Goal: Task Accomplishment & Management: Complete application form

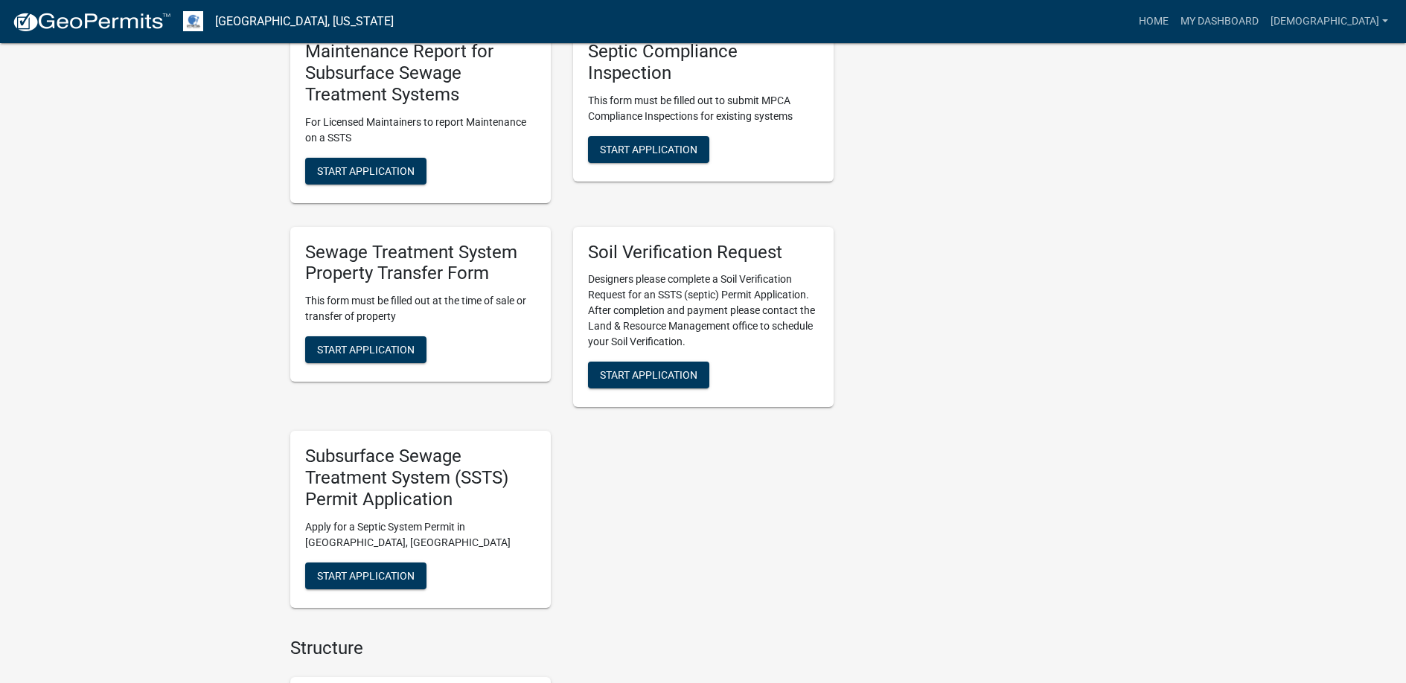
scroll to position [968, 0]
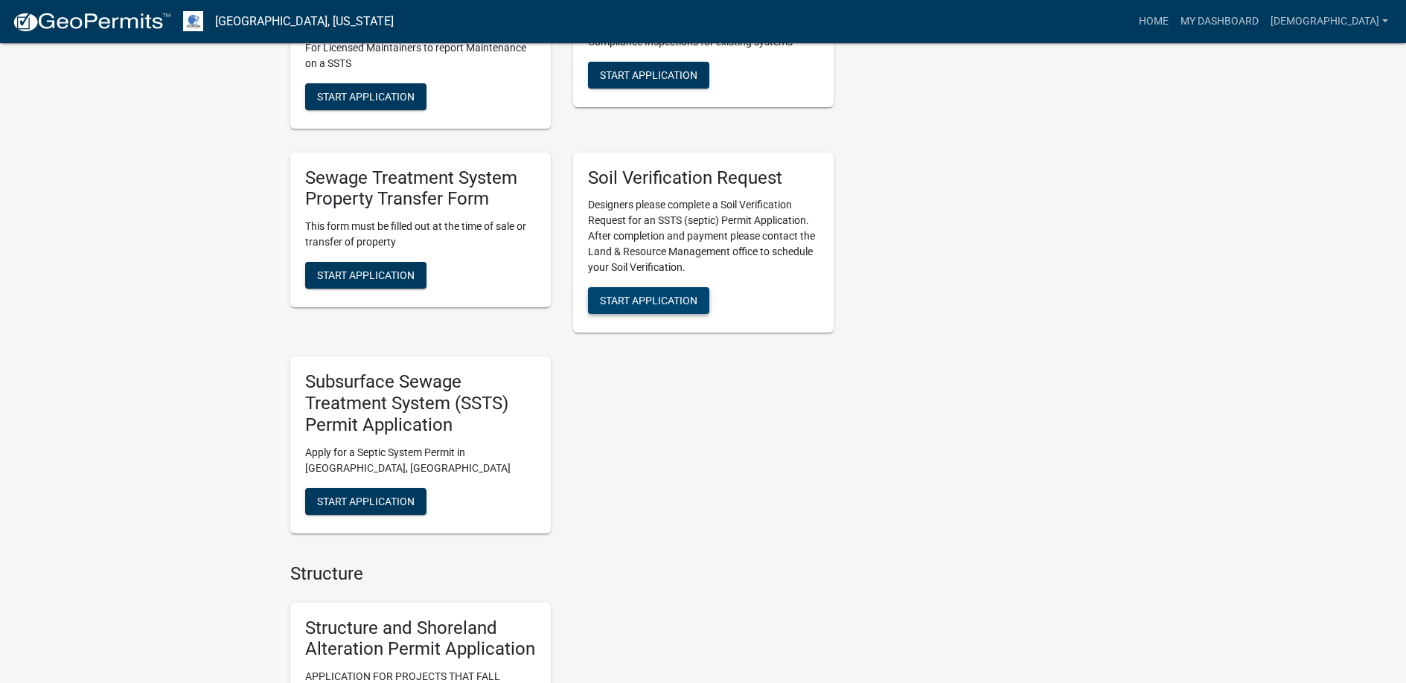
click at [636, 299] on span "Start Application" at bounding box center [649, 301] width 98 height 12
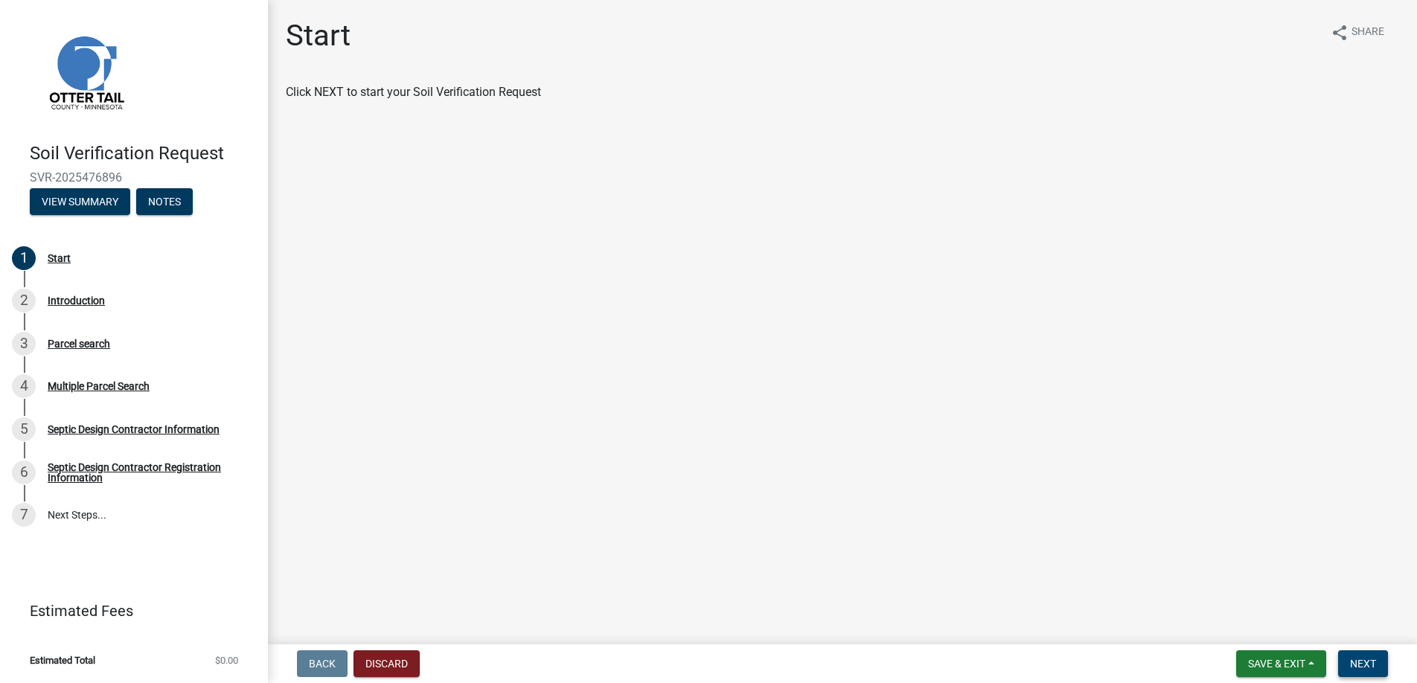
click at [1364, 660] on span "Next" at bounding box center [1363, 664] width 26 height 12
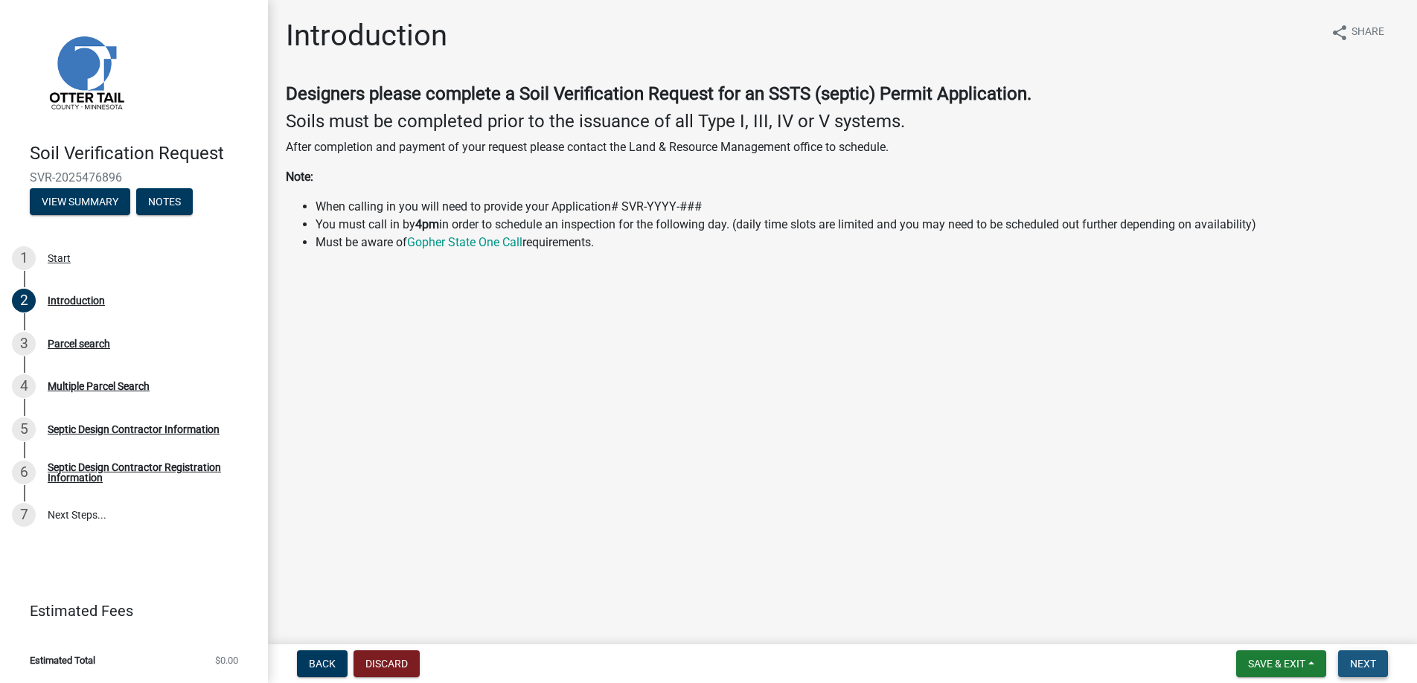
click at [1364, 660] on span "Next" at bounding box center [1363, 664] width 26 height 12
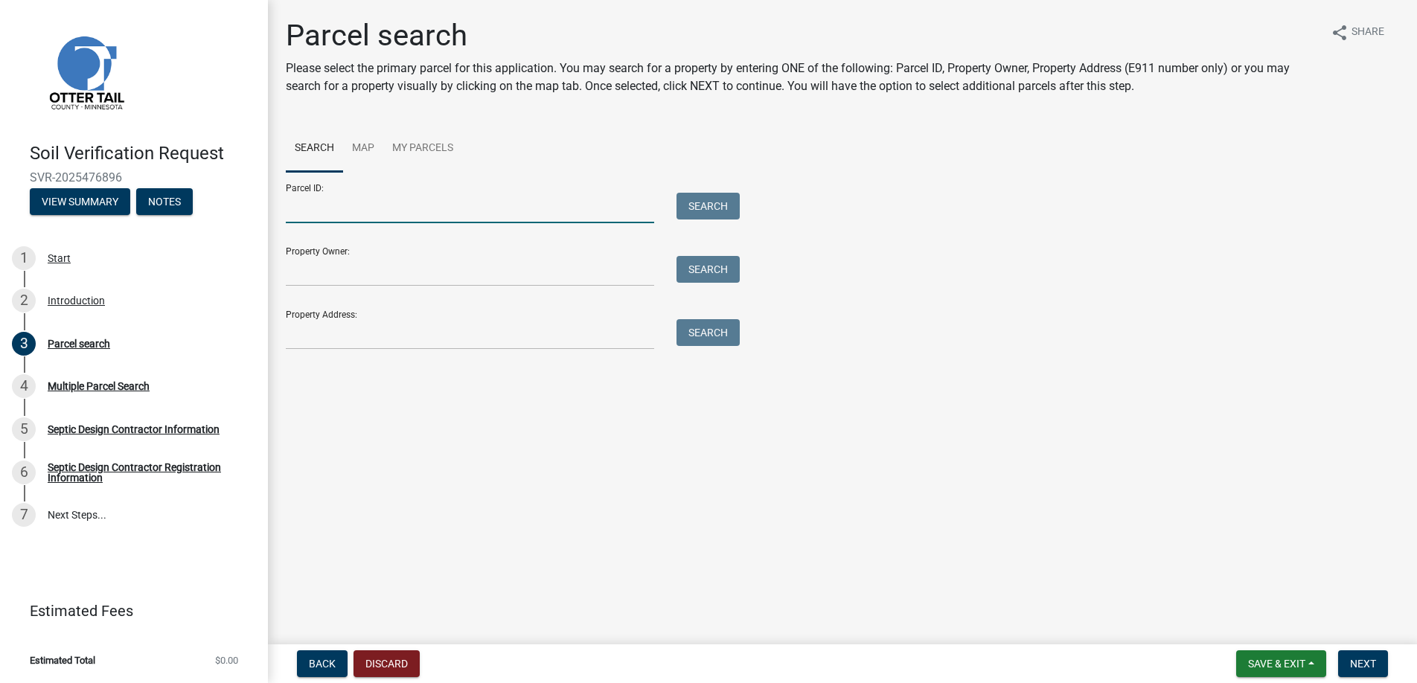
click at [316, 211] on input "Parcel ID:" at bounding box center [470, 208] width 368 height 31
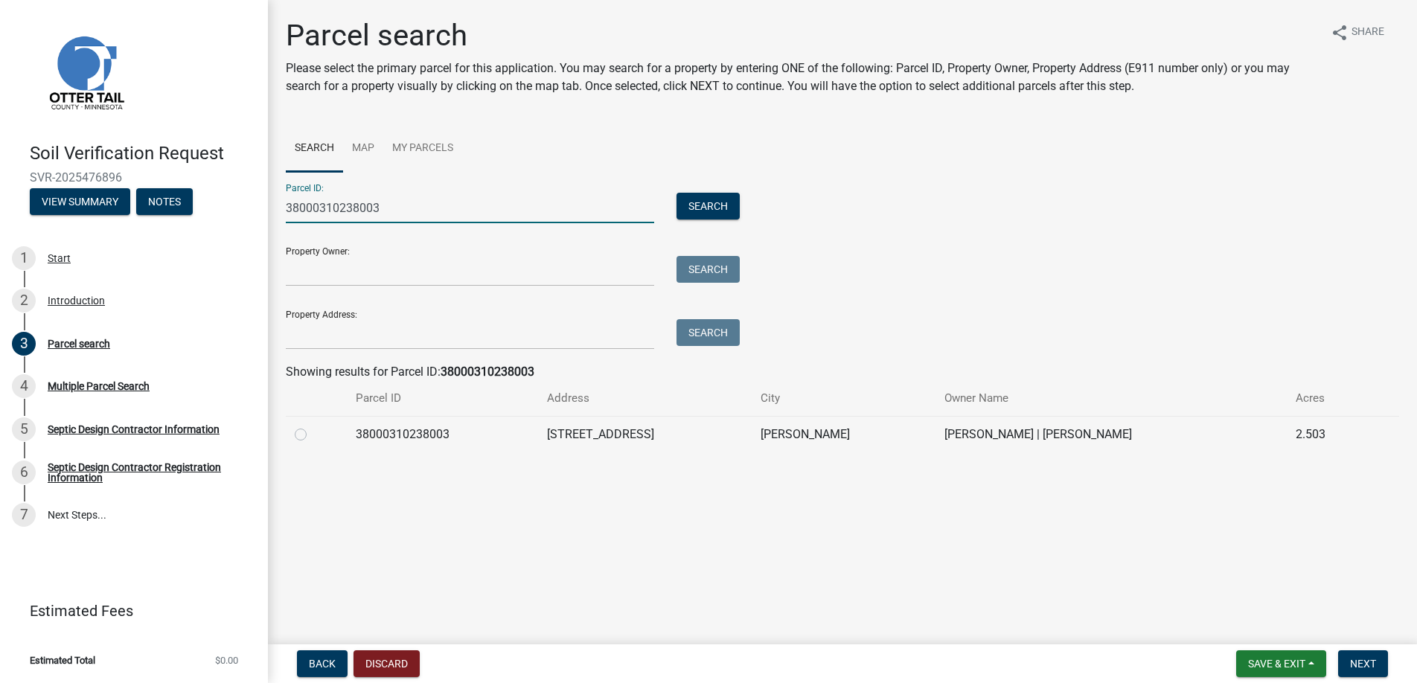
type input "38000310238003"
click at [313, 426] on label at bounding box center [313, 426] width 0 height 0
click at [313, 434] on input "radio" at bounding box center [318, 431] width 10 height 10
radio input "true"
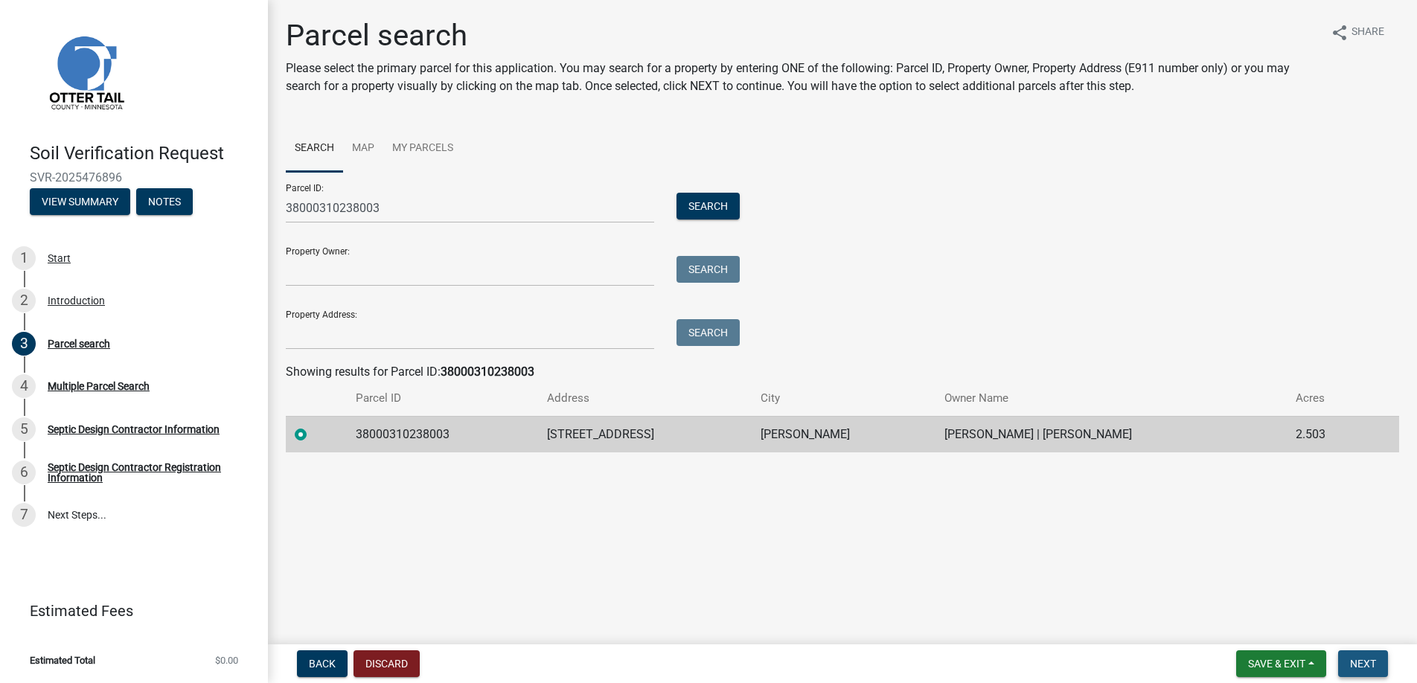
click at [1364, 664] on span "Next" at bounding box center [1363, 664] width 26 height 12
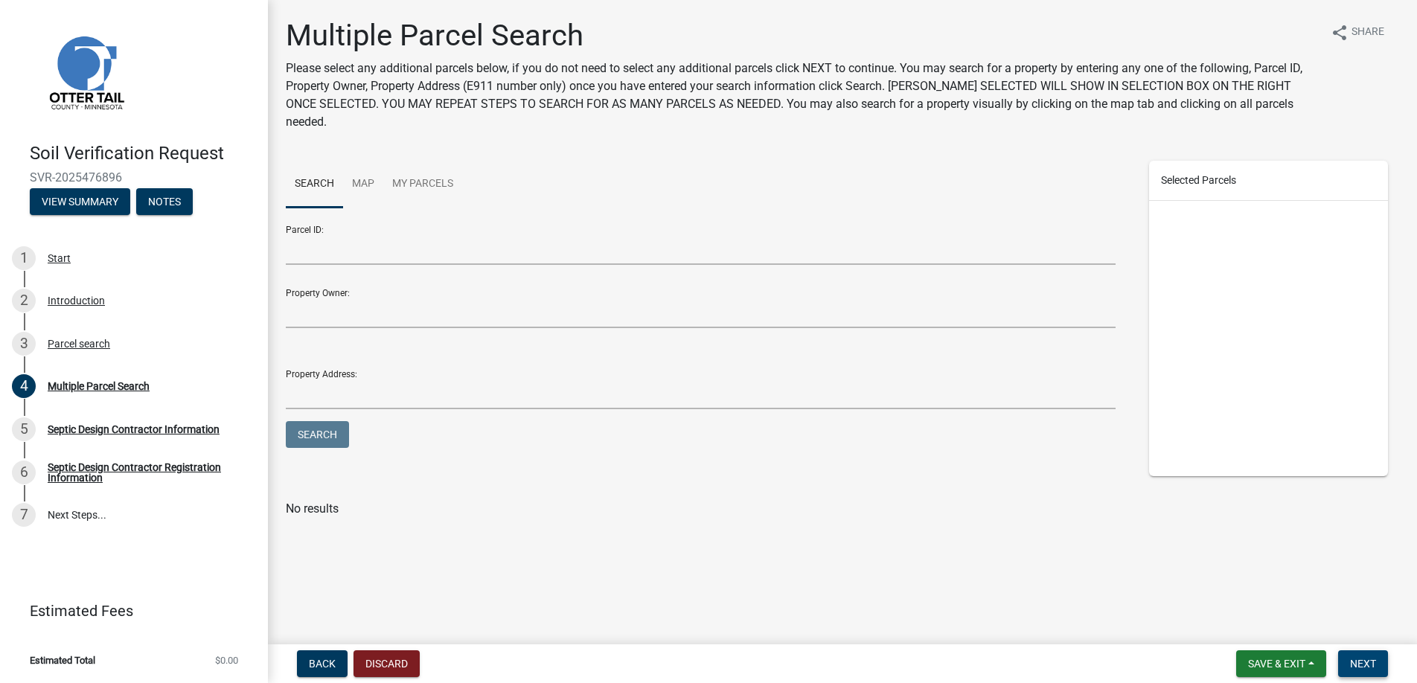
click at [1364, 664] on span "Next" at bounding box center [1363, 664] width 26 height 12
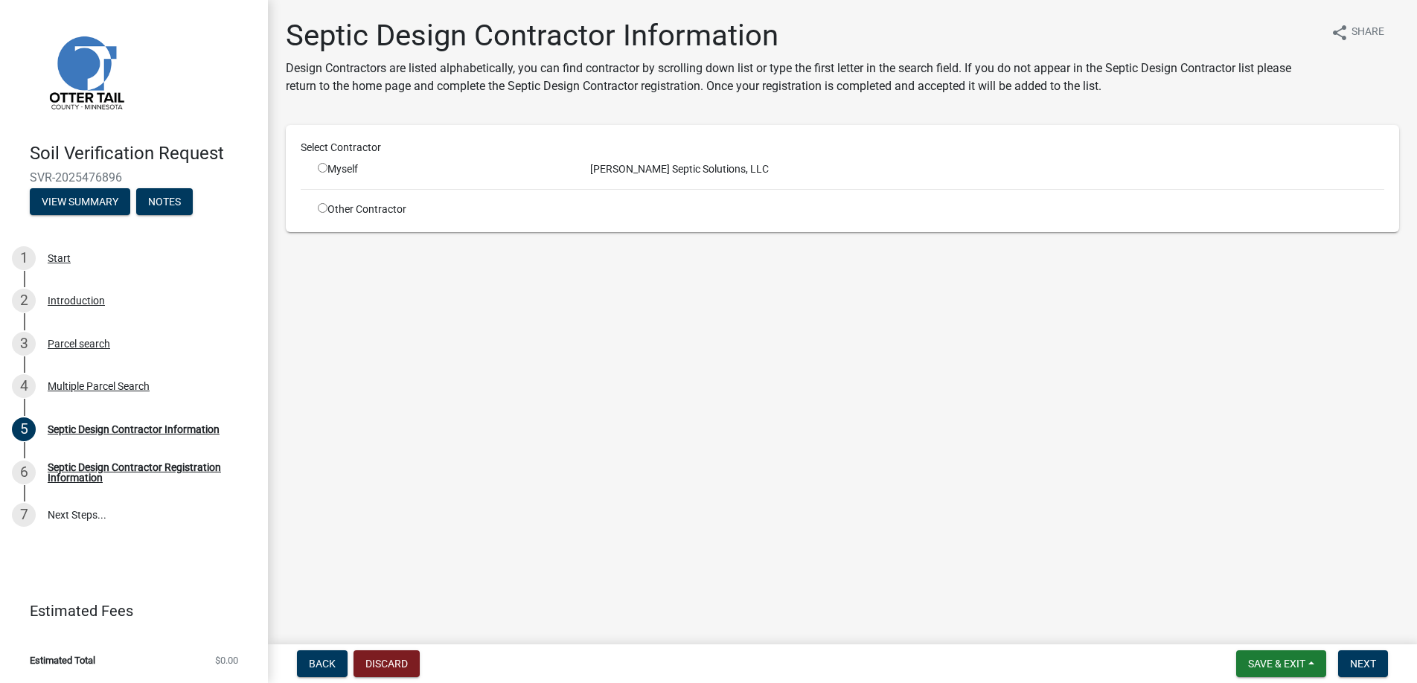
click at [322, 167] on input "radio" at bounding box center [323, 168] width 10 height 10
radio input "true"
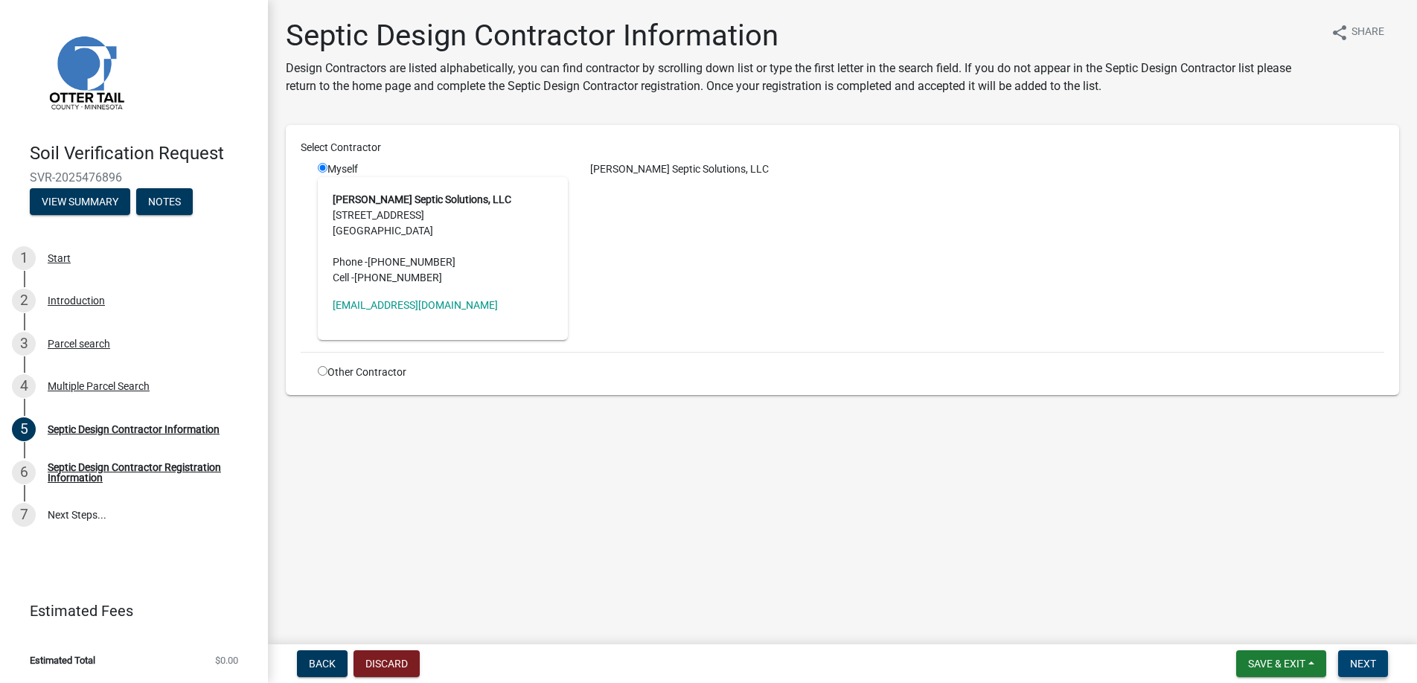
click at [1369, 661] on span "Next" at bounding box center [1363, 664] width 26 height 12
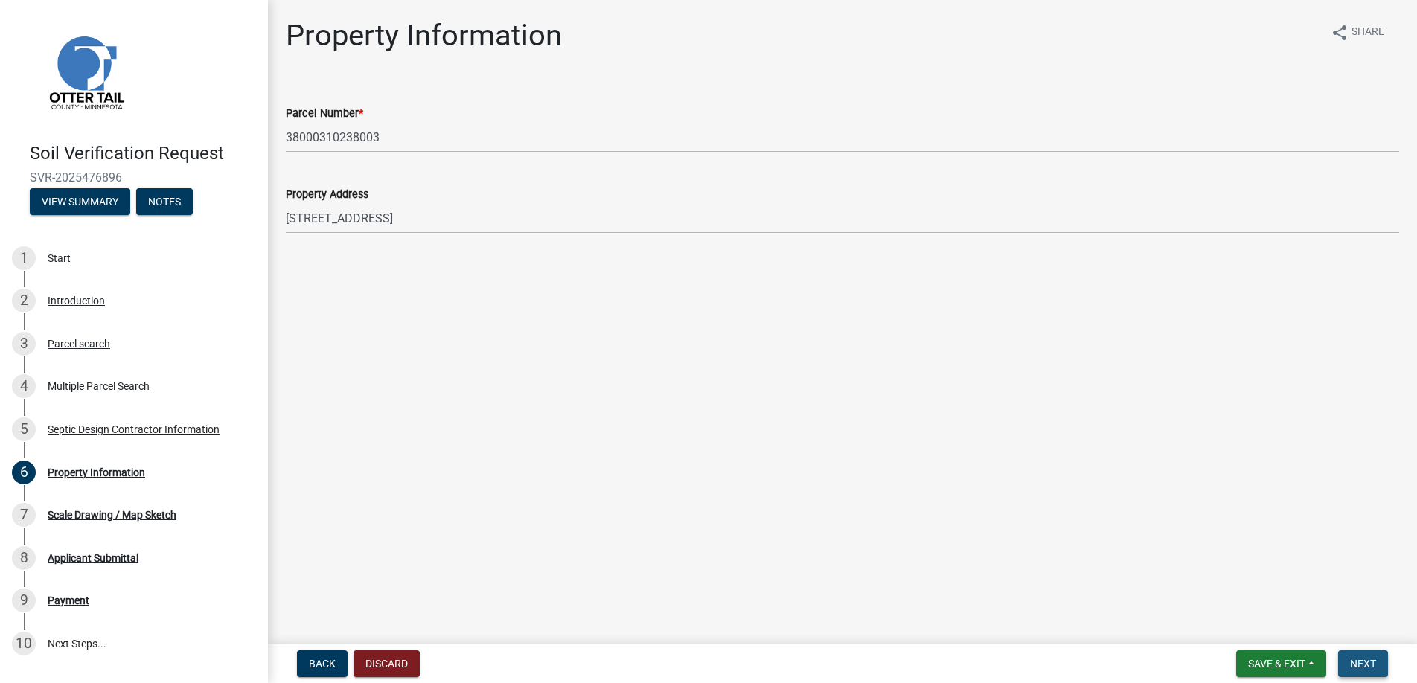
click at [1355, 654] on button "Next" at bounding box center [1363, 664] width 50 height 27
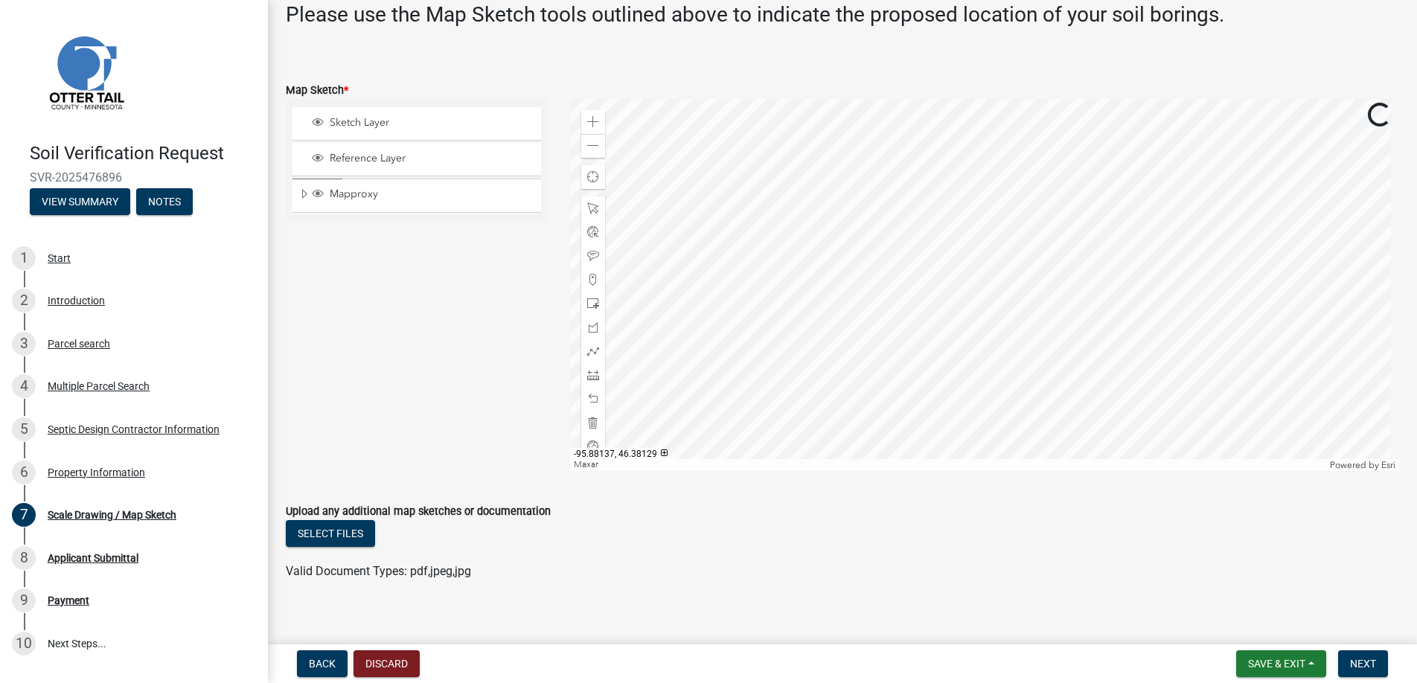
scroll to position [339, 0]
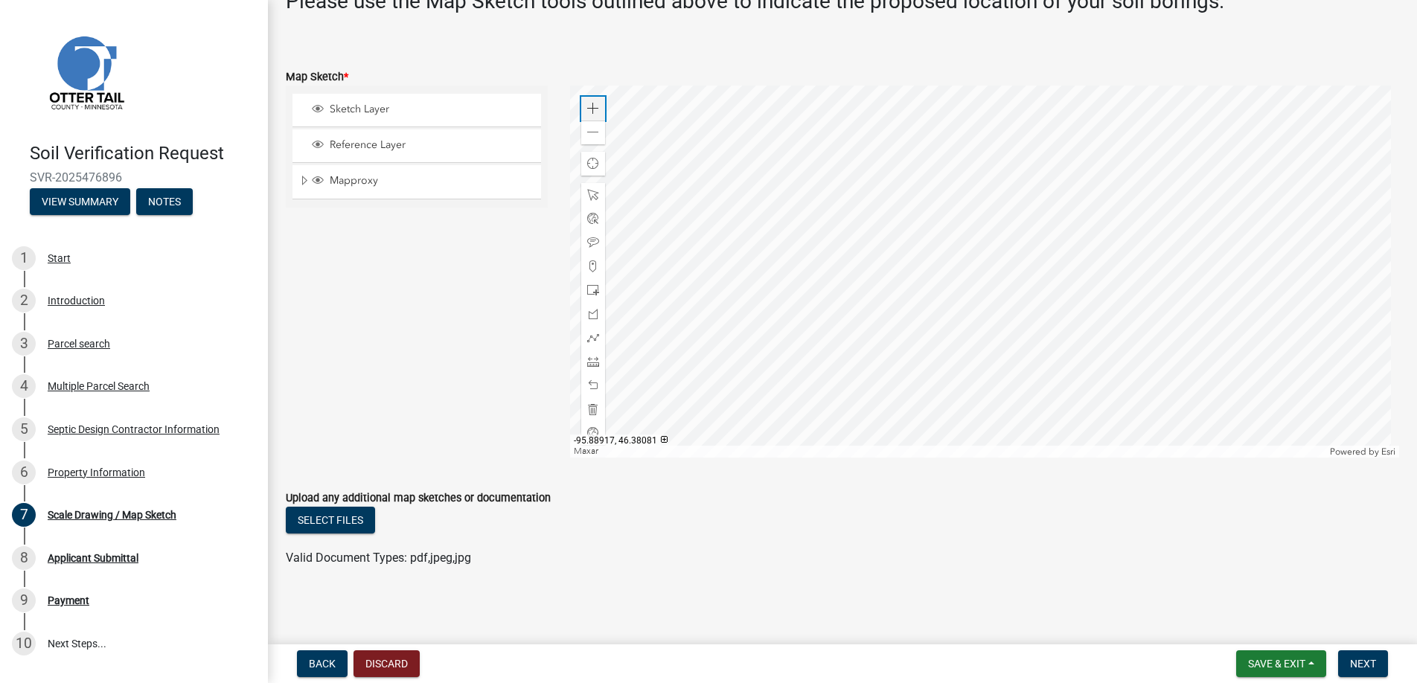
click at [590, 104] on span at bounding box center [593, 109] width 12 height 12
click at [589, 263] on span at bounding box center [593, 267] width 12 height 12
click at [1018, 314] on div at bounding box center [985, 272] width 830 height 372
click at [1361, 662] on span "Next" at bounding box center [1363, 664] width 26 height 12
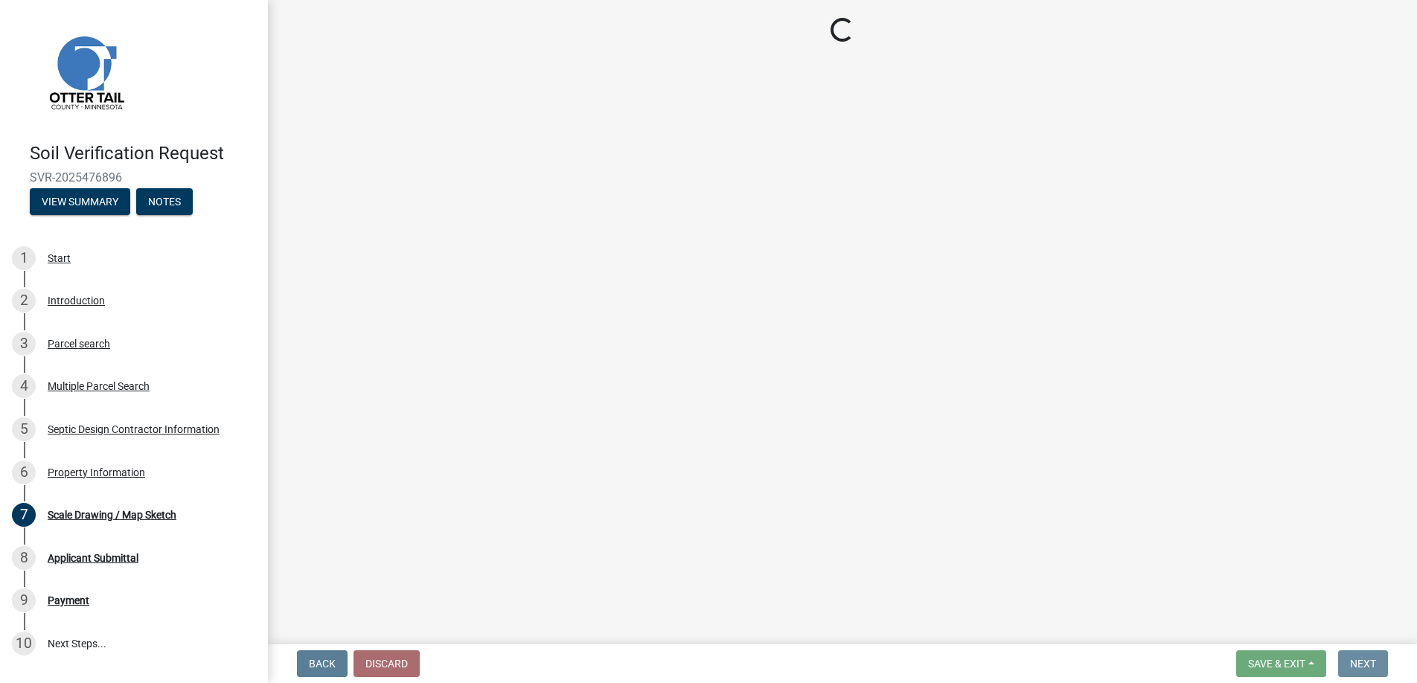
scroll to position [0, 0]
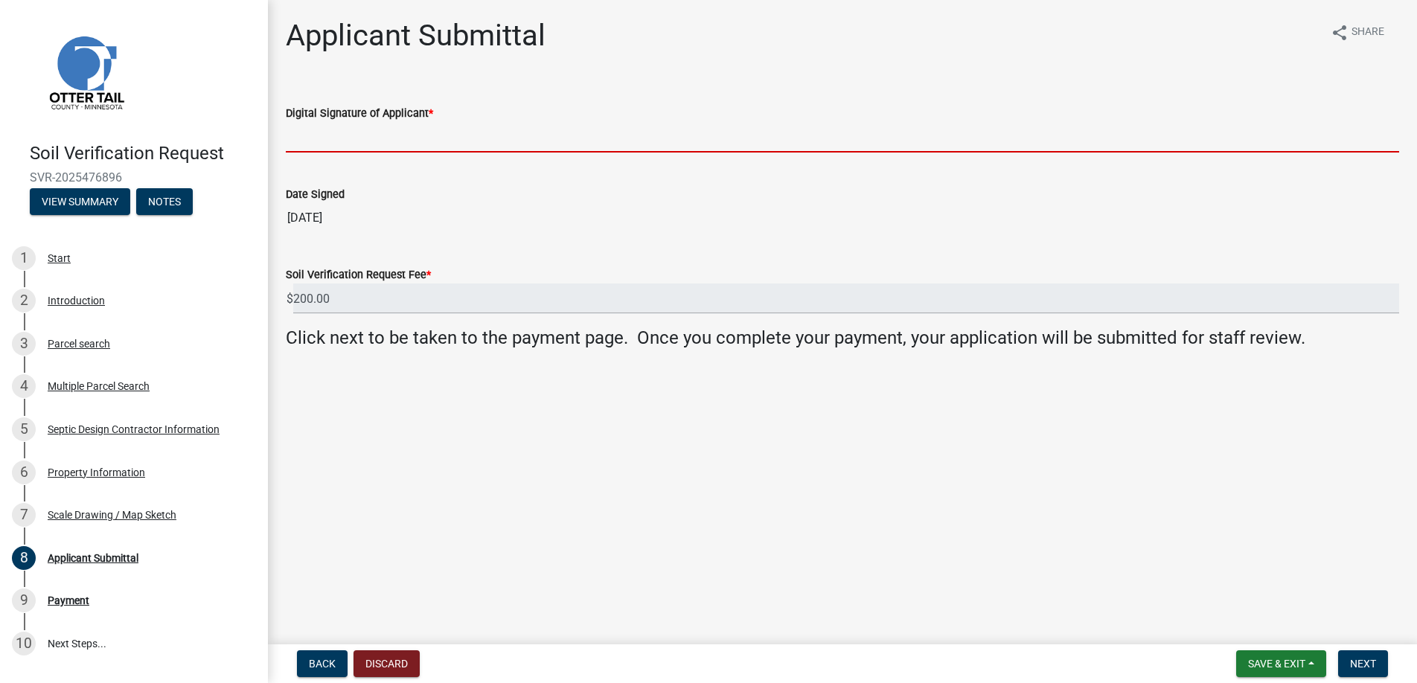
click at [333, 138] on input "Digital Signature of Applicant *" at bounding box center [842, 137] width 1113 height 31
type input "[PERSON_NAME]"
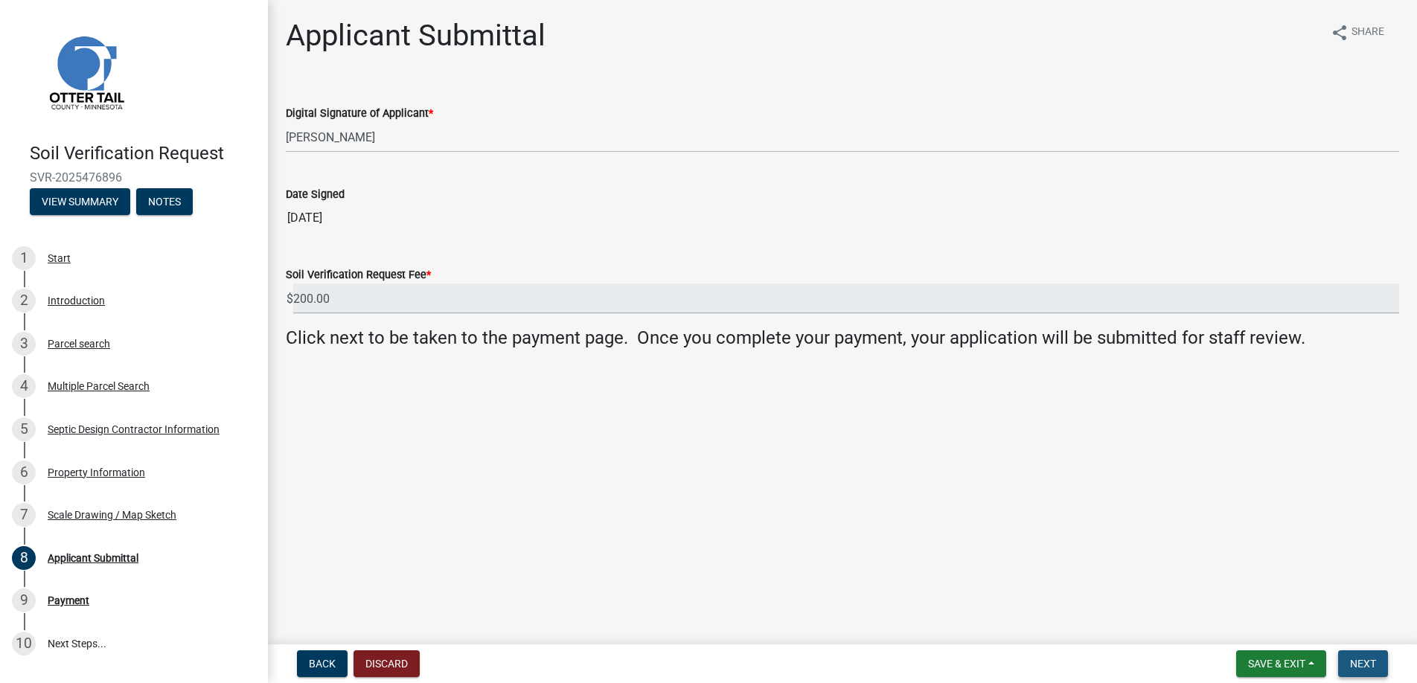
click at [1366, 659] on span "Next" at bounding box center [1363, 664] width 26 height 12
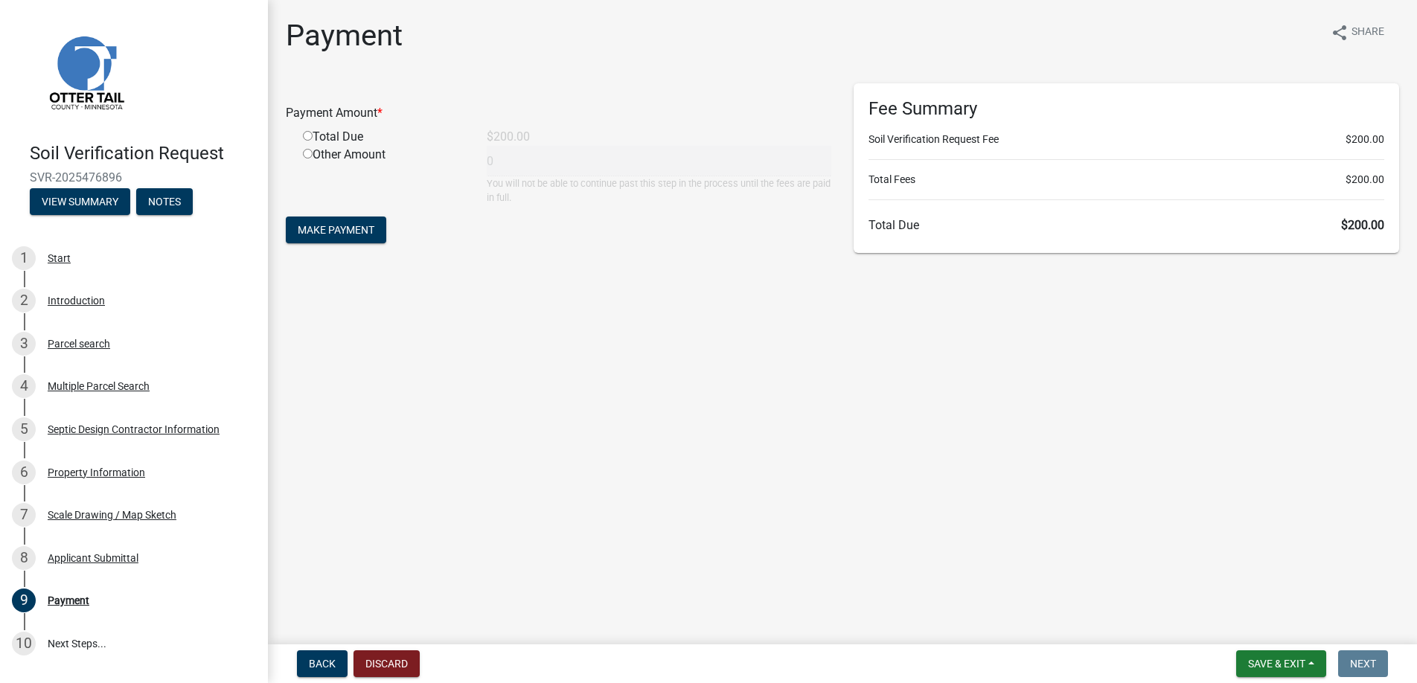
click at [306, 135] on input "radio" at bounding box center [308, 136] width 10 height 10
radio input "true"
type input "200"
click at [342, 228] on span "Make Payment" at bounding box center [336, 230] width 77 height 12
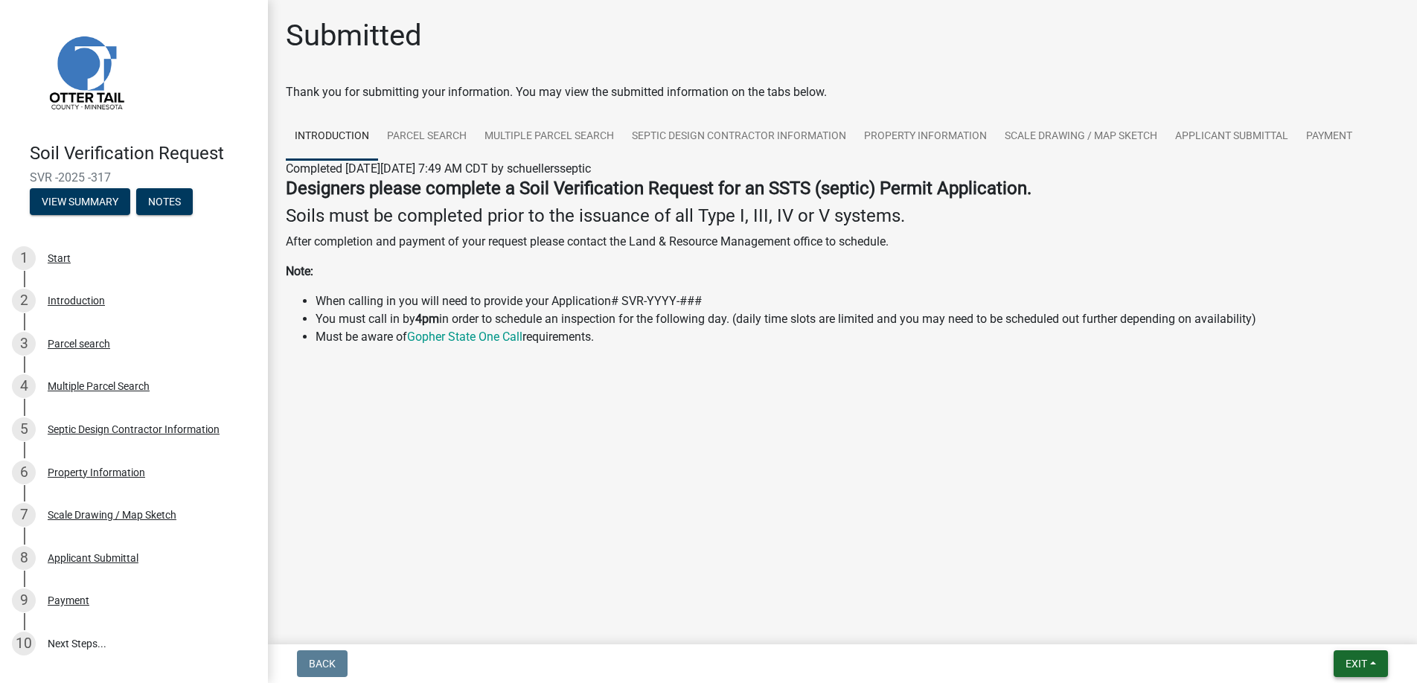
click at [1358, 659] on span "Exit" at bounding box center [1357, 664] width 22 height 12
click at [1320, 624] on button "Save & Exit" at bounding box center [1328, 625] width 119 height 36
